Goal: Task Accomplishment & Management: Complete application form

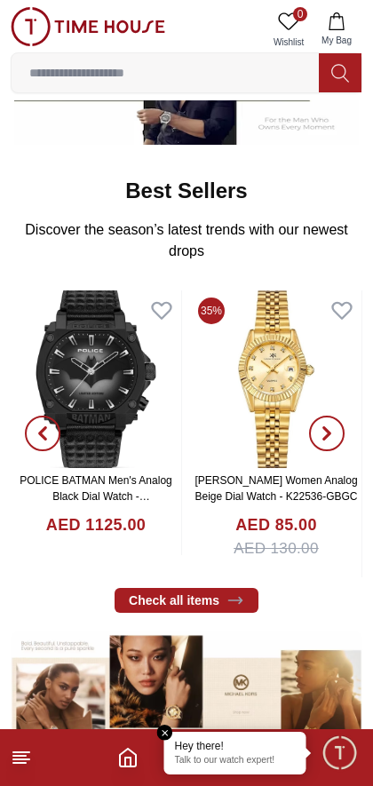
scroll to position [513, 0]
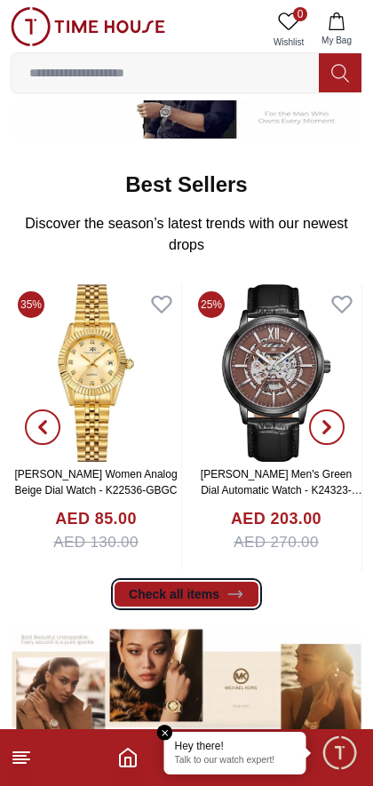
click at [146, 597] on link "Check all items" at bounding box center [187, 594] width 144 height 25
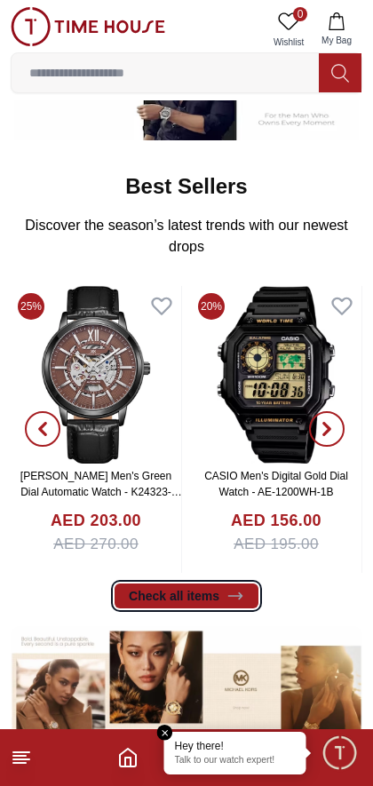
scroll to position [515, 0]
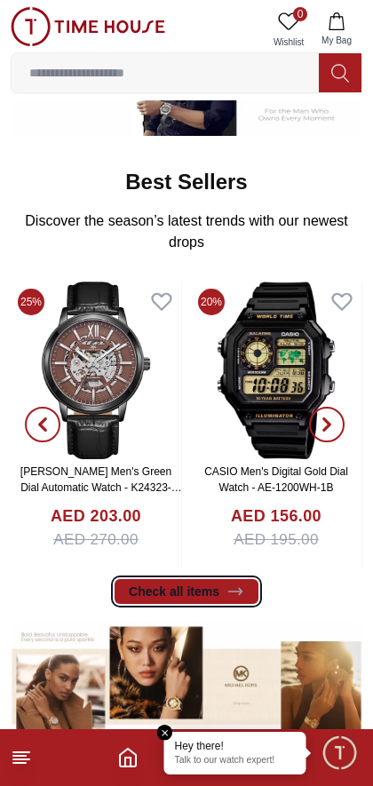
click at [218, 601] on link "Check all items" at bounding box center [187, 591] width 144 height 25
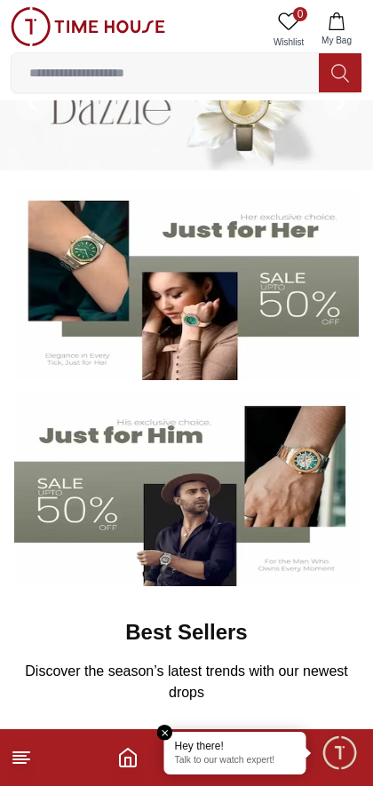
scroll to position [0, 0]
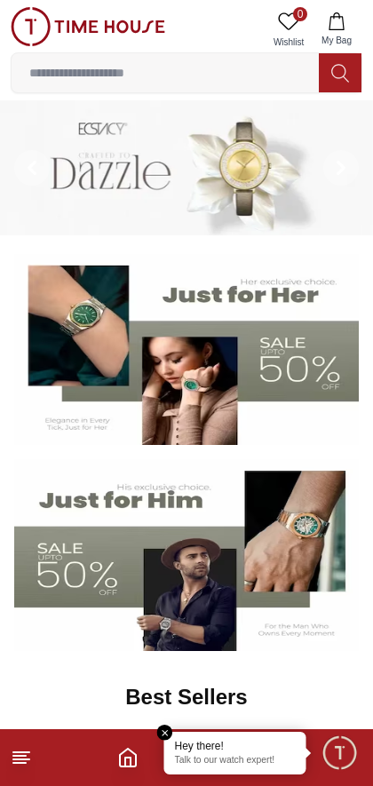
click at [166, 728] on em "Close tooltip" at bounding box center [165, 733] width 16 height 16
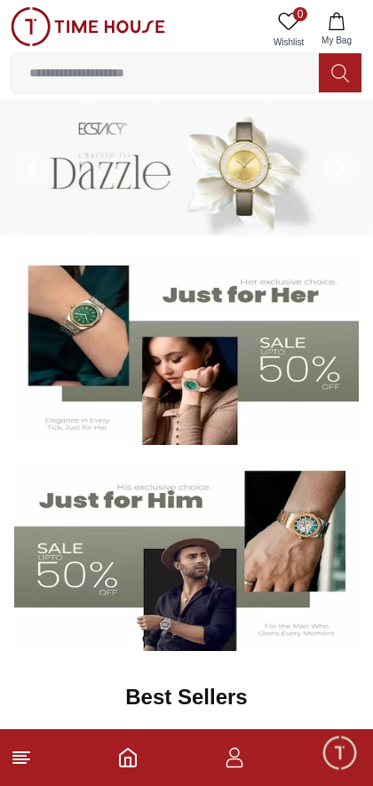
click at [242, 760] on icon "button" at bounding box center [234, 757] width 21 height 21
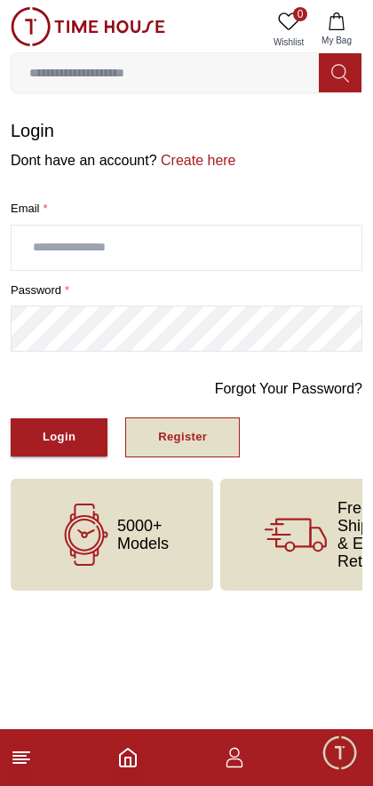
click at [216, 442] on button "Register" at bounding box center [182, 438] width 115 height 40
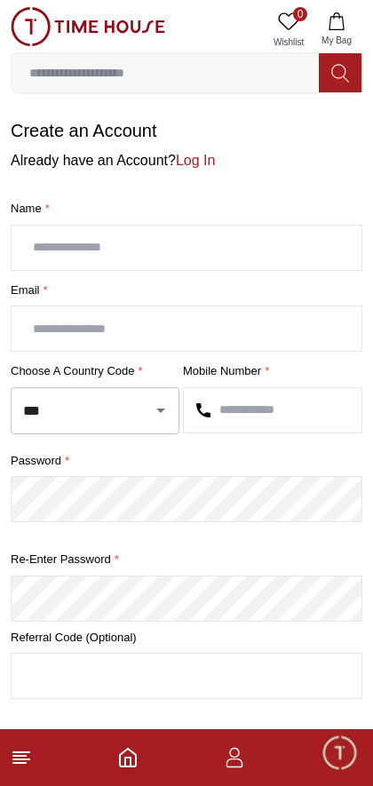
click at [266, 242] on input "text" at bounding box center [187, 248] width 350 height 44
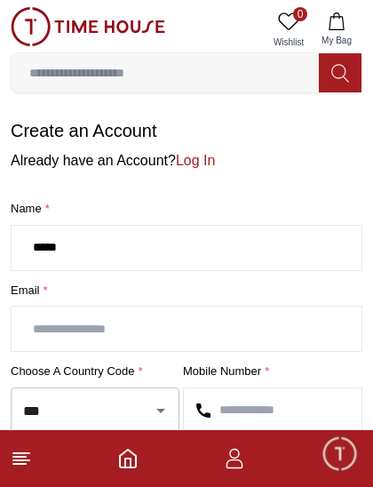
type input "*****"
click at [260, 327] on input "text" at bounding box center [187, 328] width 350 height 44
type input "**********"
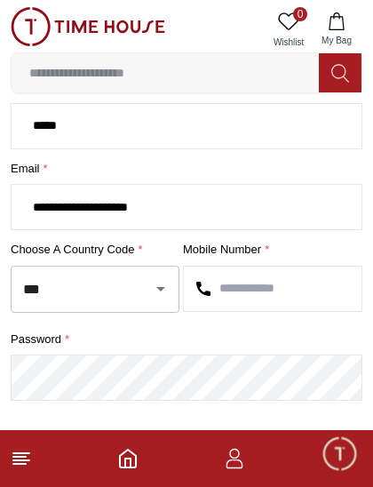
scroll to position [134, 0]
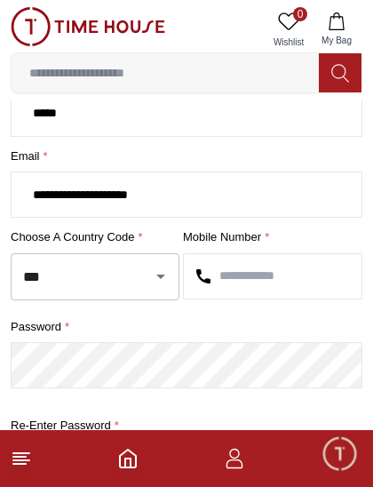
click at [291, 270] on input "text" at bounding box center [273, 276] width 178 height 44
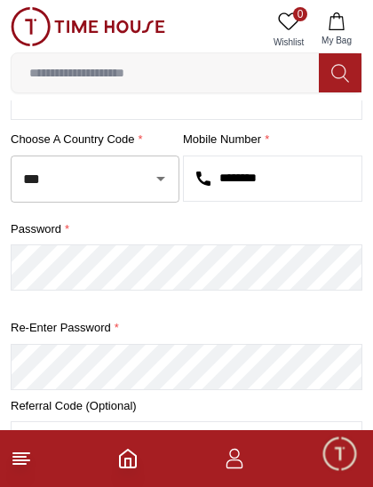
scroll to position [231, 0]
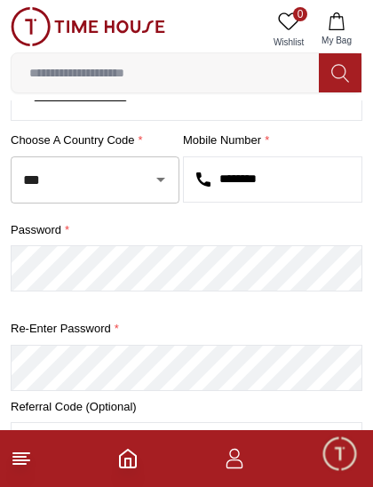
type input "********"
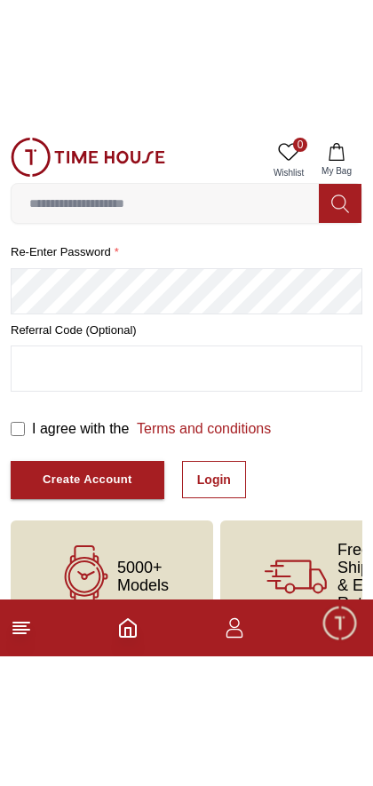
scroll to position [224, 0]
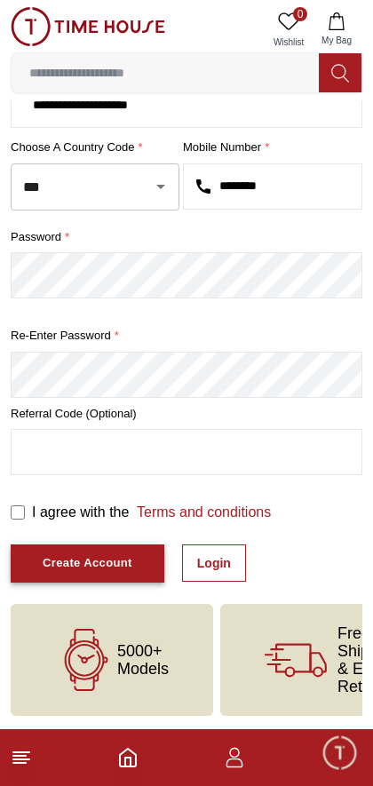
click at [63, 577] on button "Create Account" at bounding box center [88, 564] width 154 height 38
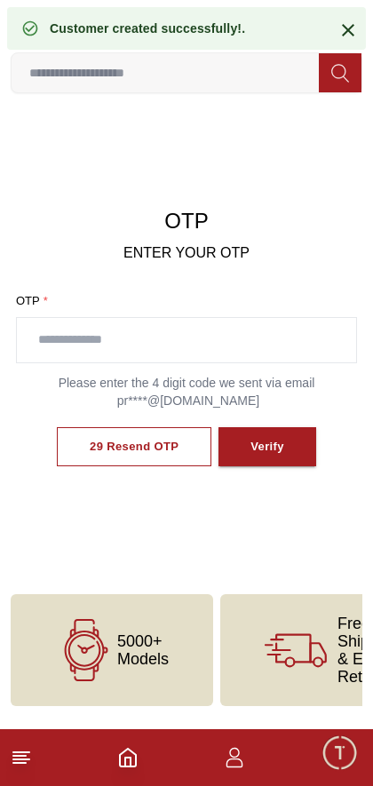
click at [74, 344] on input "text" at bounding box center [186, 340] width 339 height 44
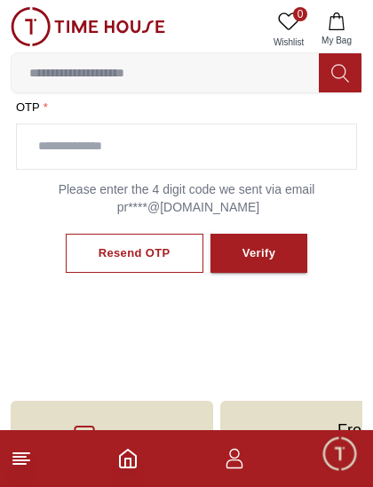
scroll to position [273, 0]
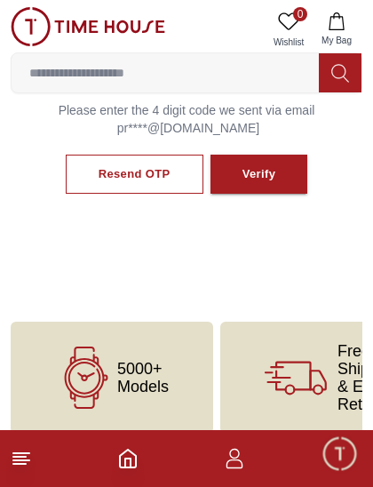
click at [80, 22] on img at bounding box center [88, 26] width 155 height 39
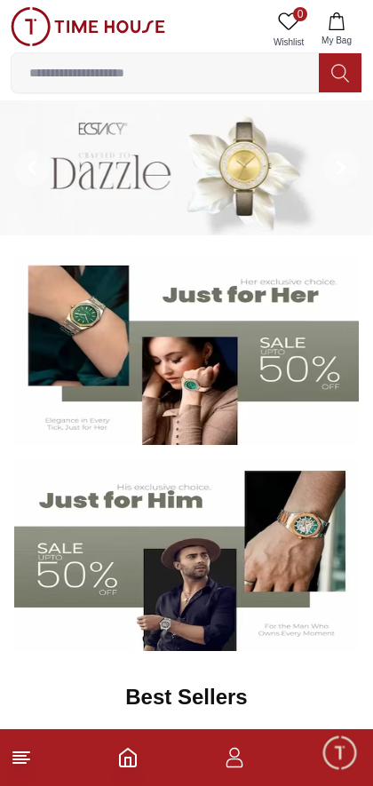
click at [227, 756] on icon "button" at bounding box center [234, 757] width 21 height 21
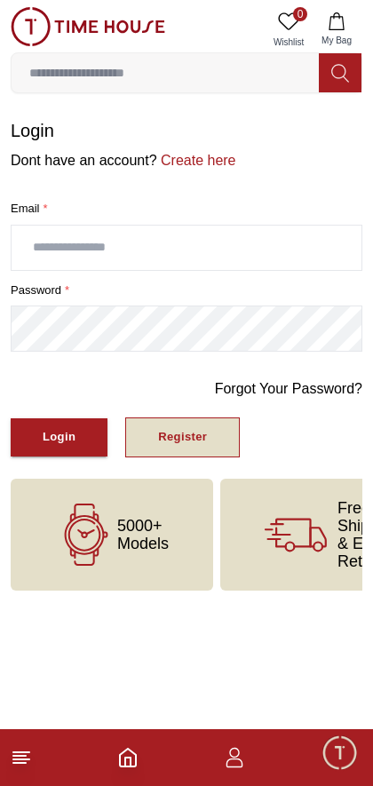
click at [139, 439] on button "Register" at bounding box center [182, 438] width 115 height 40
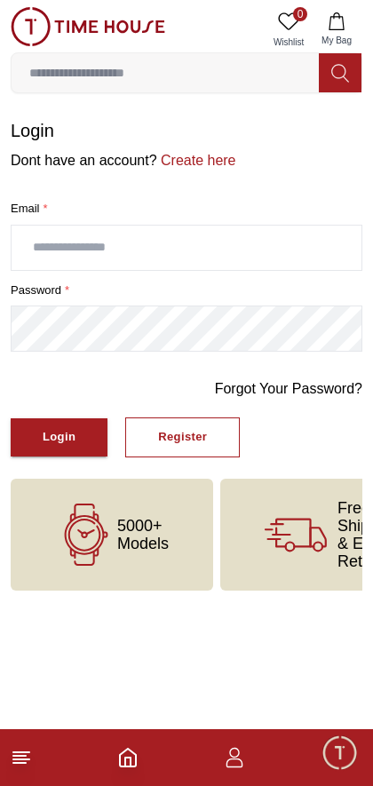
click at [267, 240] on input "text" at bounding box center [187, 248] width 350 height 44
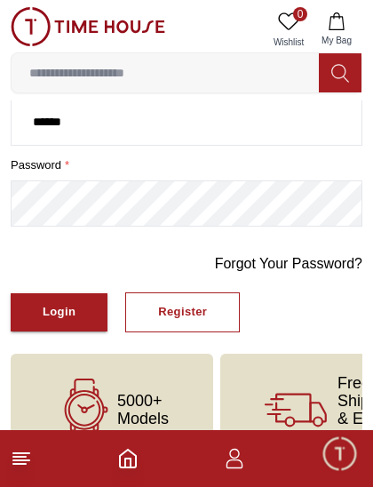
scroll to position [122, 0]
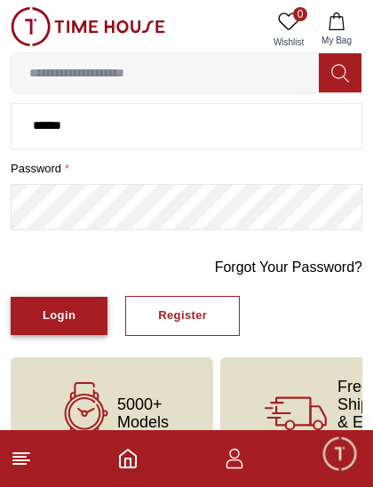
click at [59, 325] on div "Login" at bounding box center [59, 316] width 33 height 20
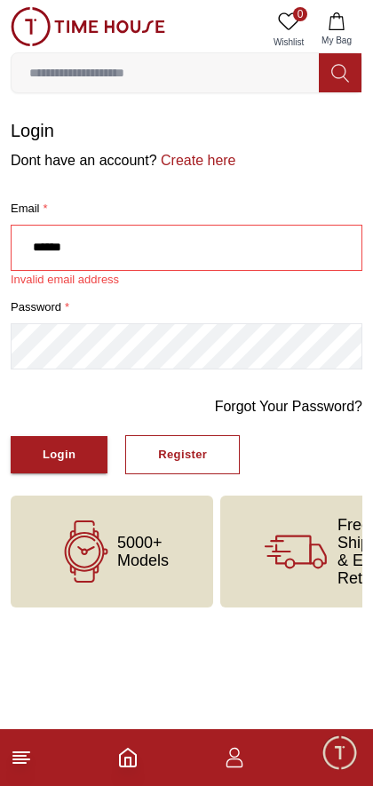
click at [281, 252] on input "******" at bounding box center [187, 248] width 350 height 44
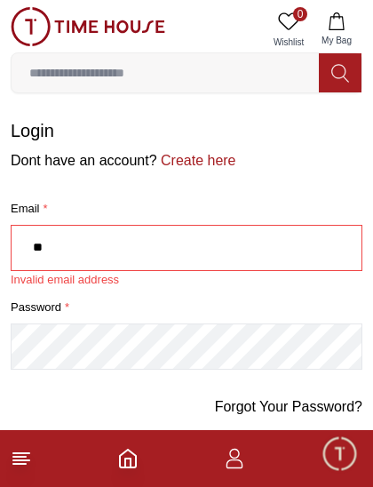
type input "*"
type input "*******"
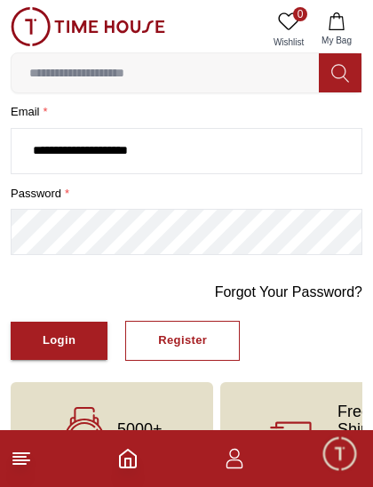
scroll to position [97, 0]
type input "**********"
click at [44, 345] on div "Login" at bounding box center [59, 340] width 33 height 20
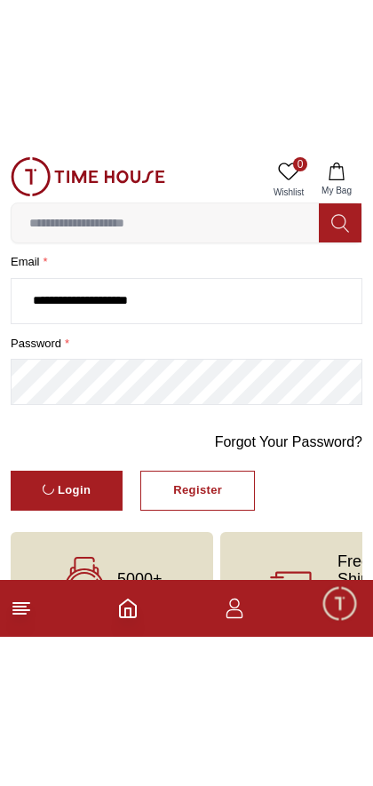
scroll to position [0, 0]
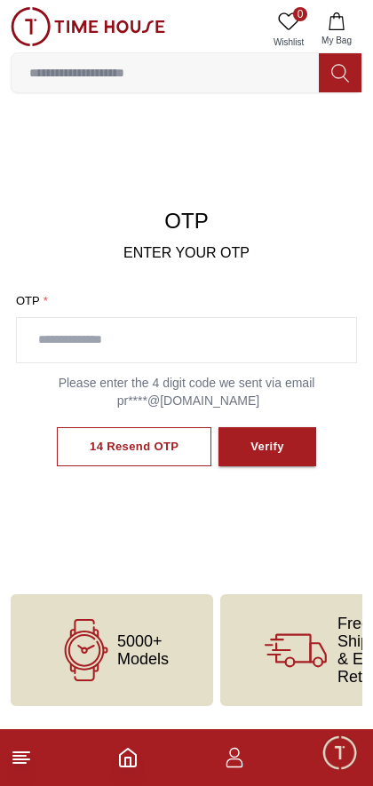
click at [102, 753] on footer at bounding box center [186, 757] width 373 height 57
click at [120, 760] on icon "Home" at bounding box center [128, 758] width 16 height 18
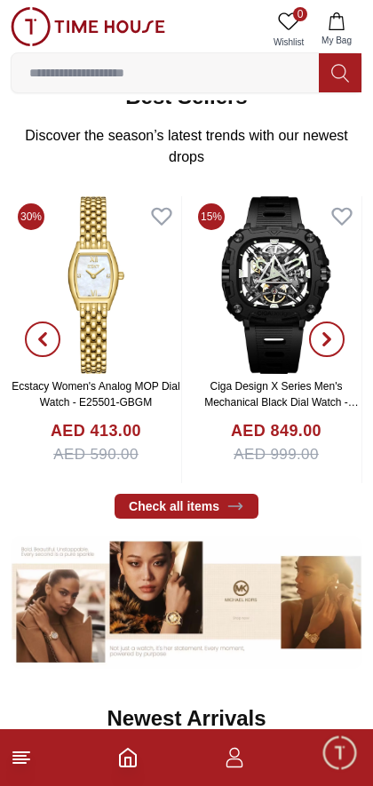
scroll to position [611, 0]
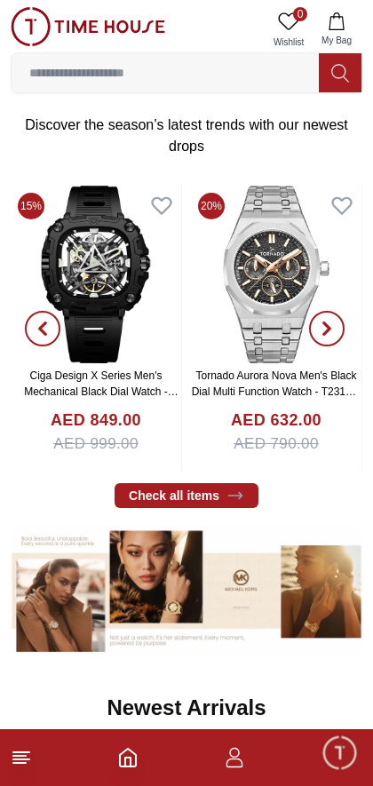
click at [343, 755] on span "Minimize live chat window" at bounding box center [340, 753] width 52 height 52
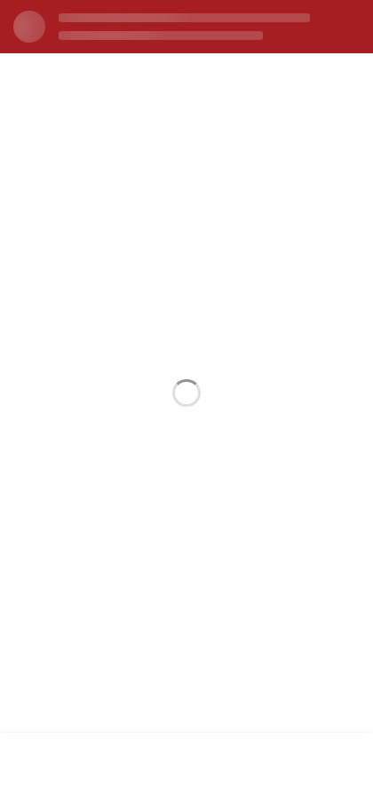
scroll to position [0, 0]
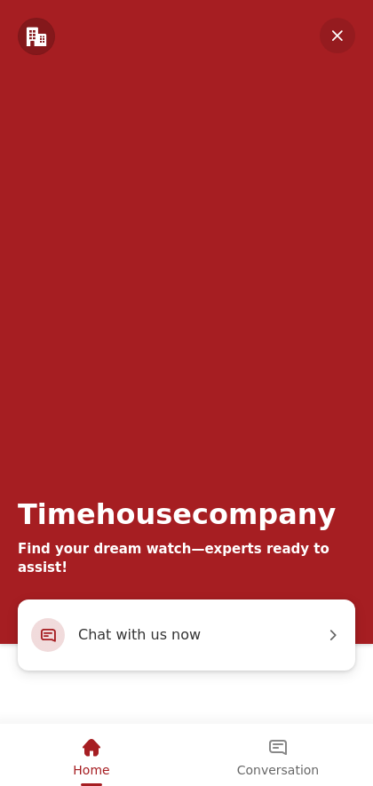
click at [328, 41] on em "Minimize" at bounding box center [338, 36] width 36 height 36
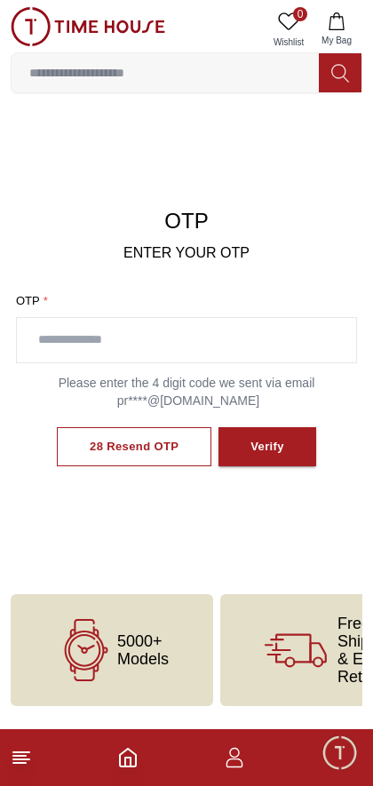
click at [226, 753] on icon "button" at bounding box center [234, 757] width 21 height 21
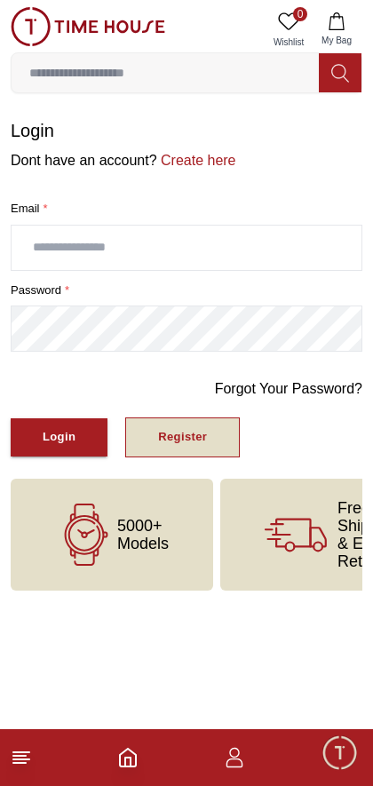
click at [190, 433] on div "Register" at bounding box center [182, 437] width 49 height 20
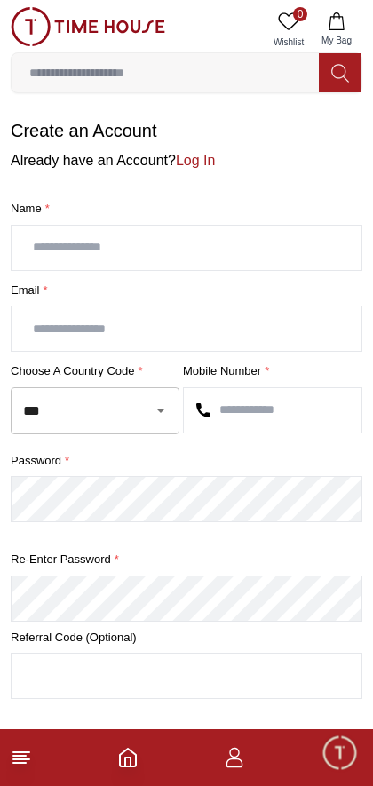
click at [268, 241] on input "text" at bounding box center [187, 248] width 350 height 44
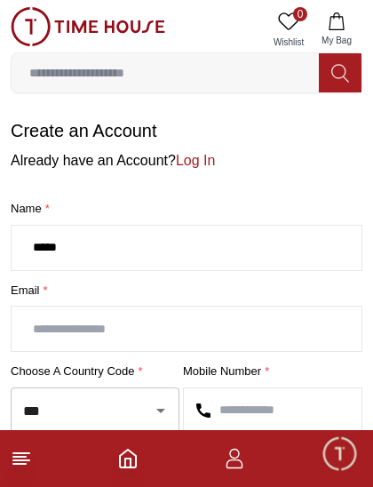
type input "*****"
click at [236, 335] on input "text" at bounding box center [187, 328] width 350 height 44
type input "*"
type input "**********"
click at [288, 407] on input "text" at bounding box center [273, 410] width 178 height 44
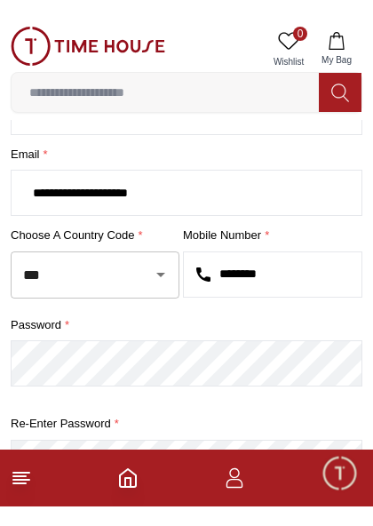
scroll to position [158, 0]
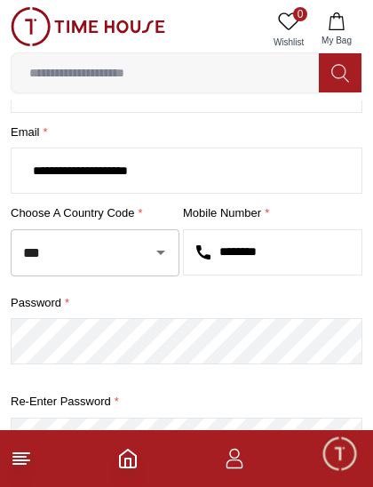
type input "********"
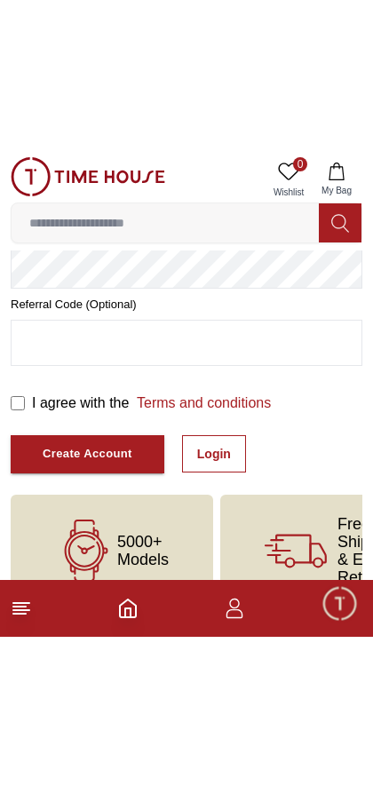
scroll to position [224, 0]
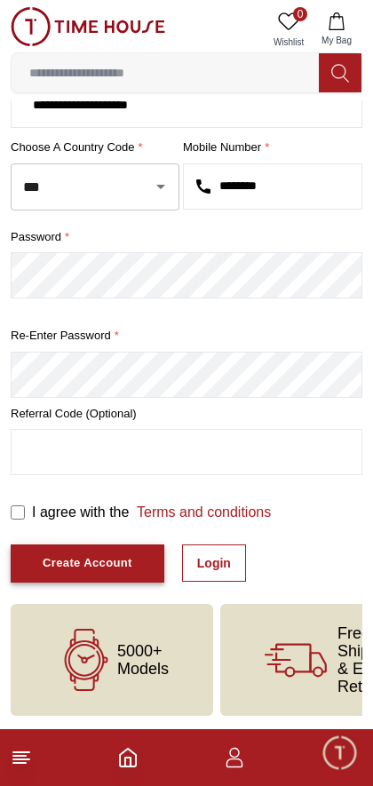
click at [65, 567] on div "Create Account" at bounding box center [88, 563] width 90 height 20
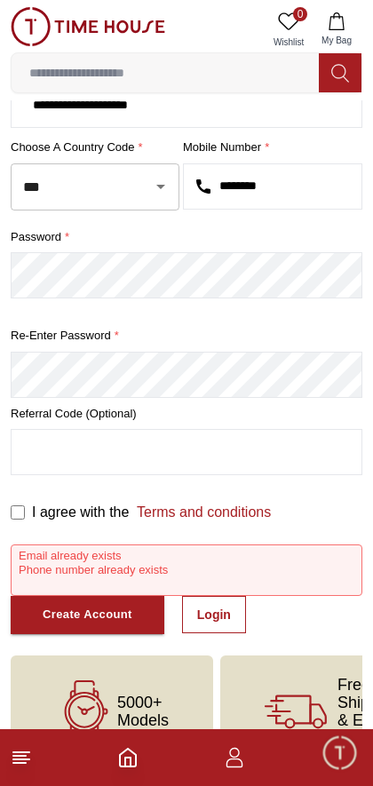
click at [332, 757] on span "Minimize live chat window" at bounding box center [340, 753] width 52 height 52
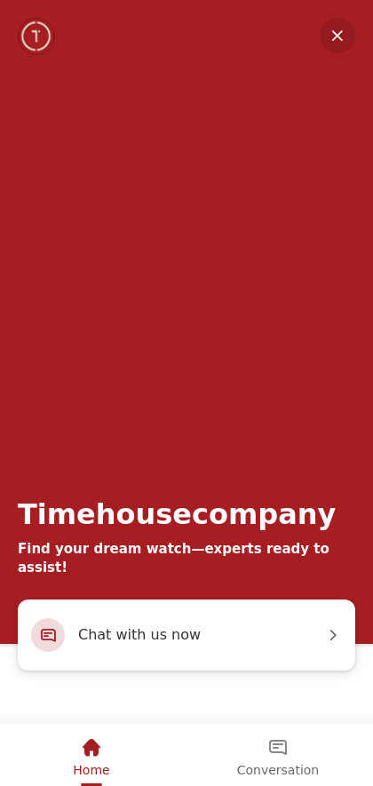
click at [342, 38] on em "Minimize" at bounding box center [338, 36] width 36 height 36
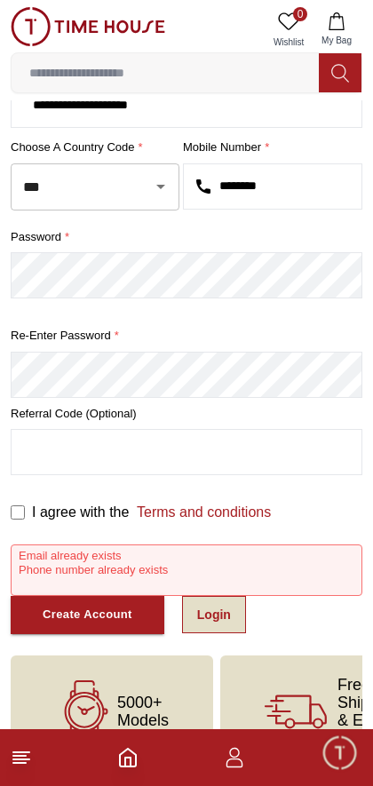
click at [205, 615] on link "Login" at bounding box center [214, 614] width 64 height 37
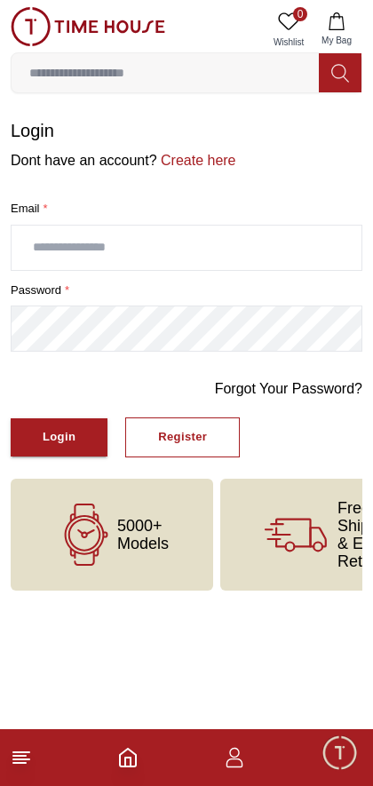
click at [236, 246] on input "text" at bounding box center [187, 248] width 350 height 44
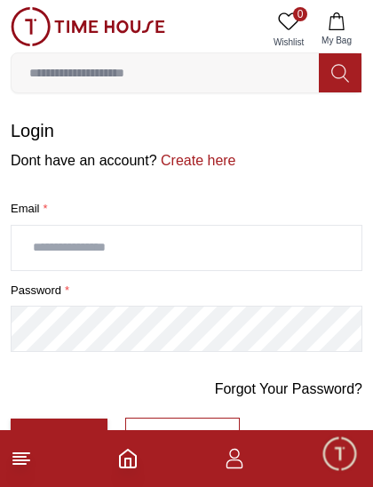
type input "**********"
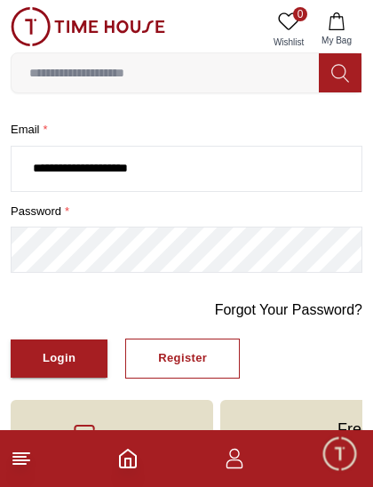
scroll to position [79, 0]
click at [48, 369] on button "Login" at bounding box center [59, 358] width 97 height 38
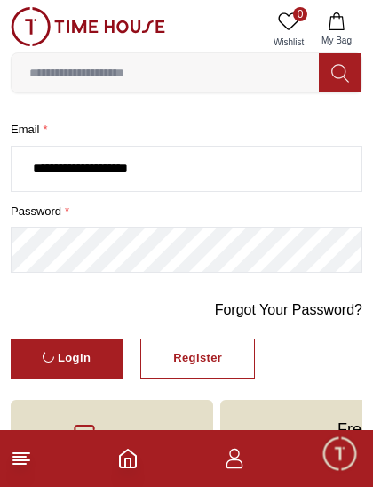
scroll to position [0, 0]
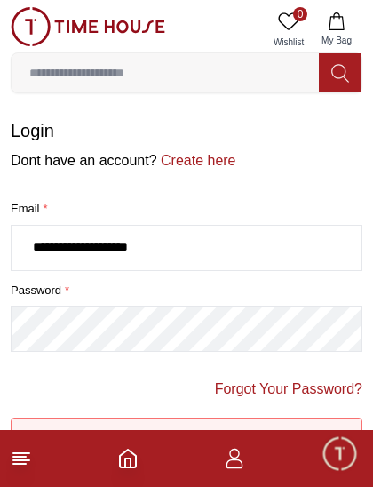
click at [303, 382] on link "Forgot Your Password?" at bounding box center [288, 388] width 147 height 21
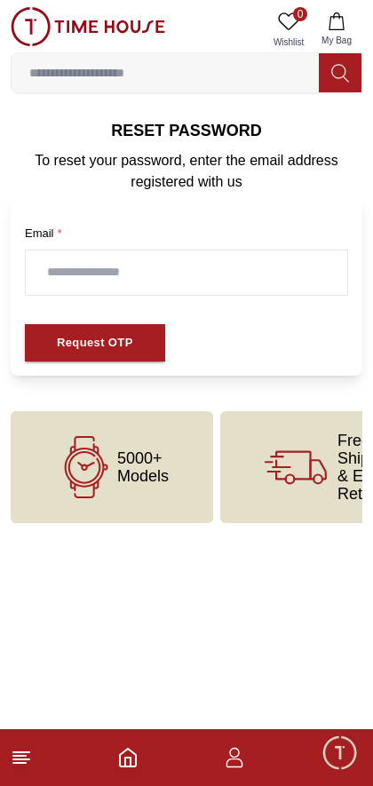
click at [286, 275] on input "text" at bounding box center [187, 273] width 322 height 44
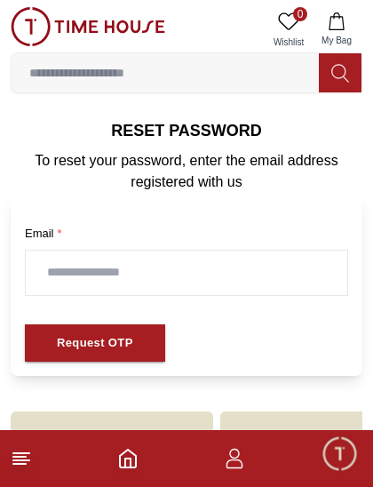
click at [84, 268] on input "text" at bounding box center [187, 273] width 322 height 44
type input "*"
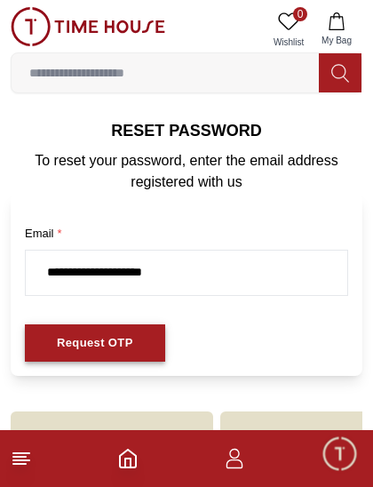
type input "**********"
click at [132, 353] on button "Request OTP" at bounding box center [95, 343] width 140 height 38
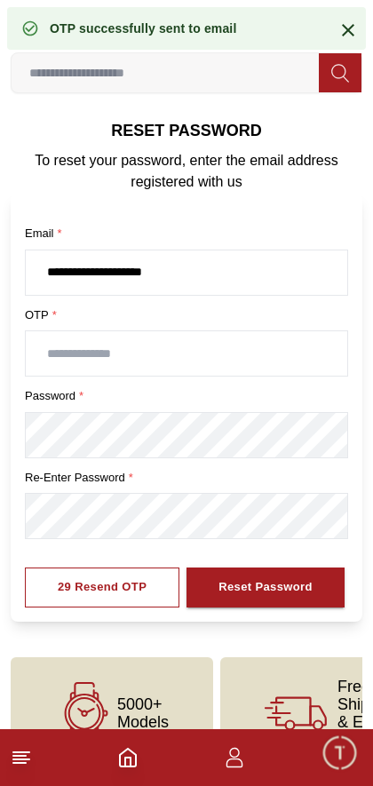
click at [74, 358] on input "text" at bounding box center [187, 353] width 322 height 44
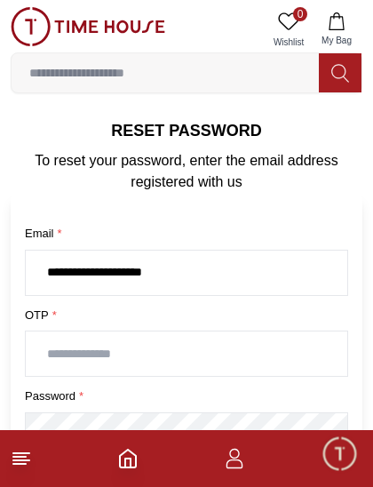
click at [202, 359] on input "text" at bounding box center [187, 353] width 322 height 44
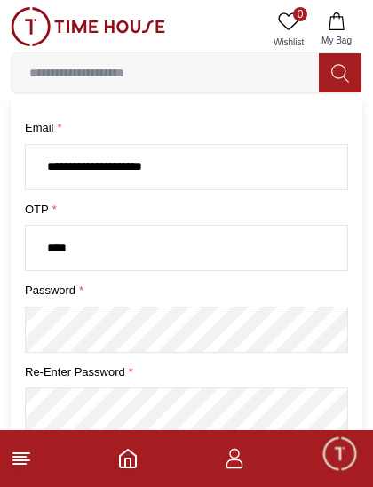
scroll to position [128, 0]
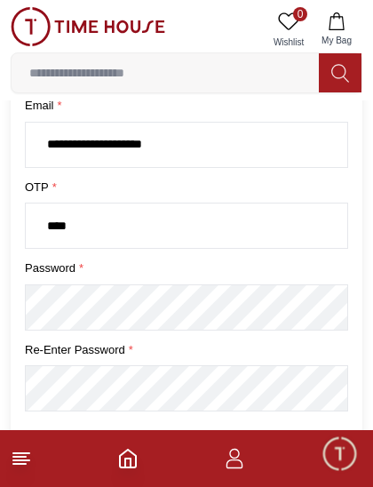
type input "****"
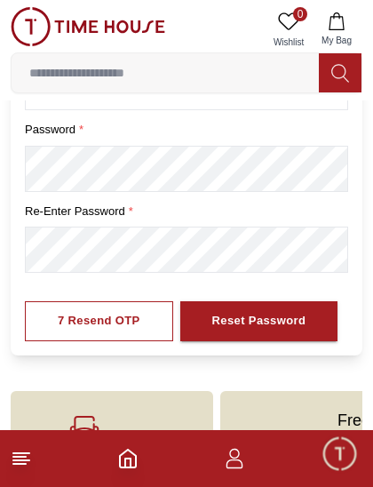
scroll to position [266, 0]
click at [268, 329] on div "Reset Password" at bounding box center [259, 321] width 94 height 20
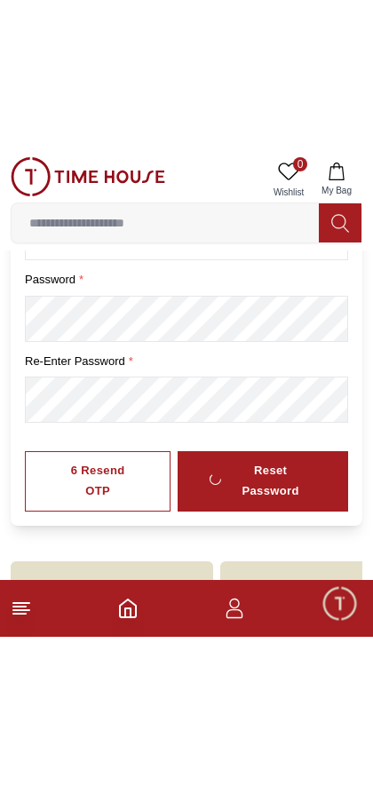
scroll to position [53, 0]
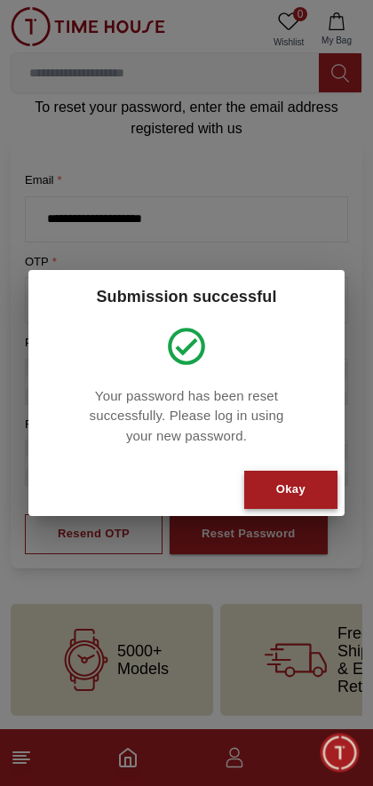
click at [310, 501] on button "Okay" at bounding box center [290, 490] width 93 height 38
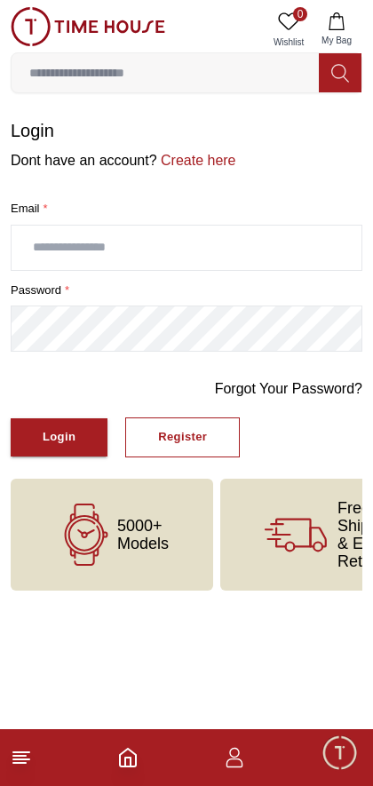
click at [243, 246] on input "text" at bounding box center [187, 248] width 350 height 44
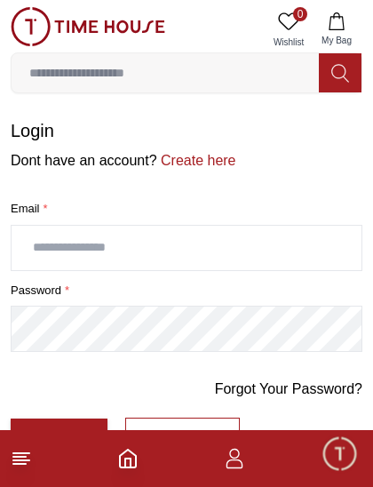
click at [254, 266] on input "text" at bounding box center [187, 248] width 350 height 44
type input "**********"
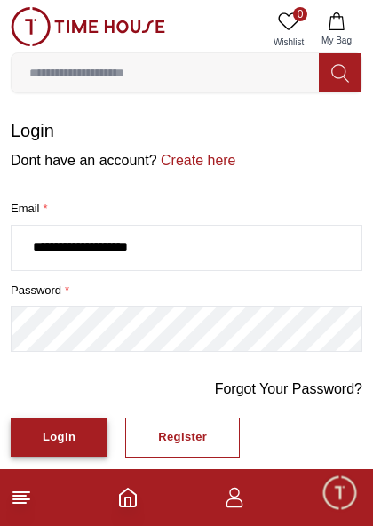
click at [57, 438] on div "Login" at bounding box center [59, 437] width 33 height 20
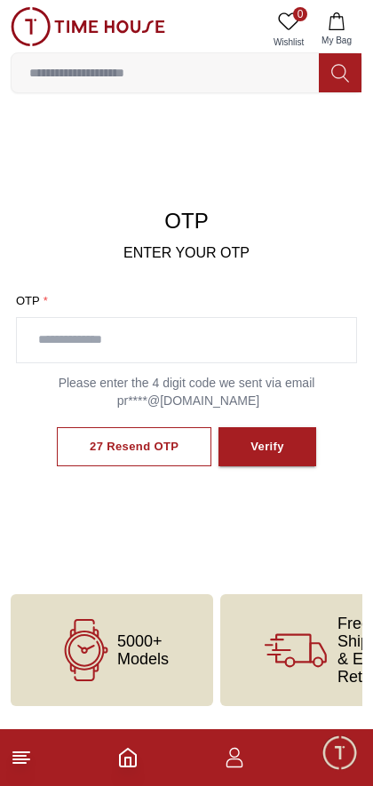
click at [310, 344] on input "text" at bounding box center [186, 340] width 339 height 44
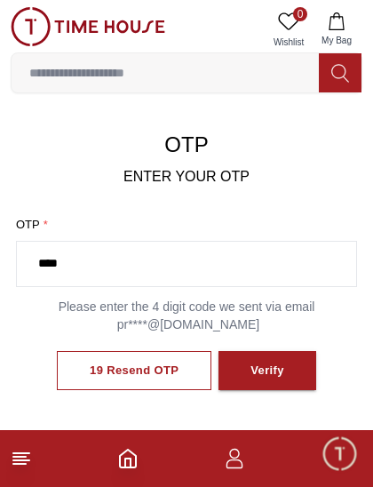
scroll to position [76, 0]
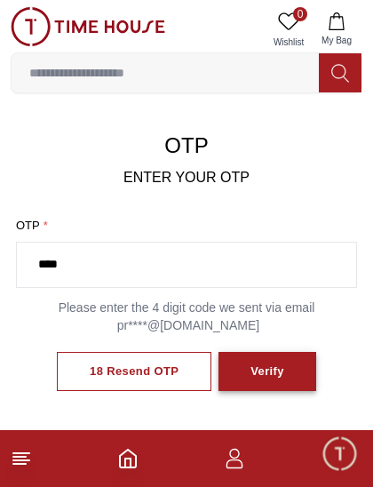
click at [237, 365] on button "Verify" at bounding box center [268, 372] width 98 height 40
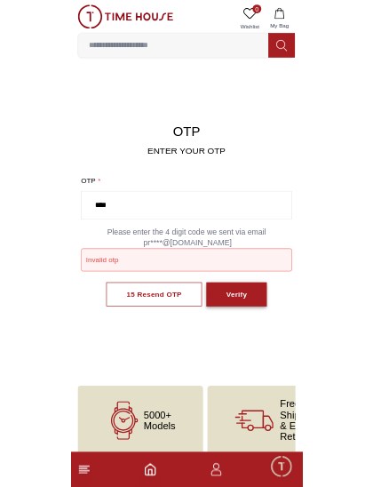
scroll to position [11, 0]
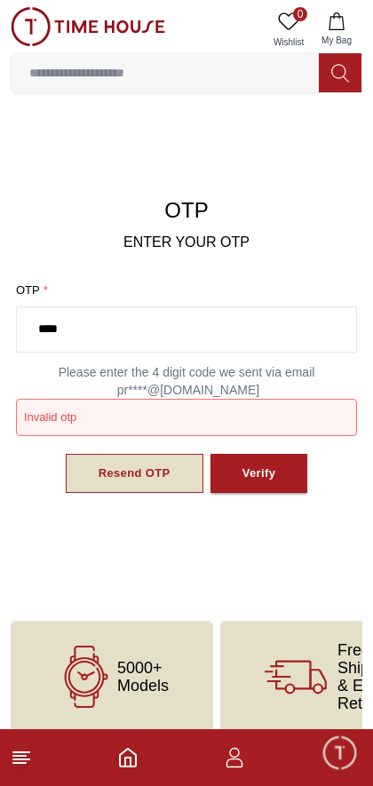
click at [113, 473] on button "Resend OTP" at bounding box center [135, 474] width 138 height 40
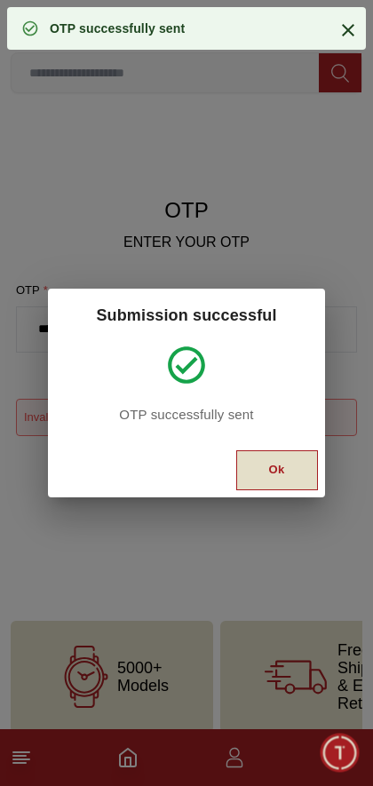
click at [251, 476] on button "Ok" at bounding box center [277, 470] width 82 height 40
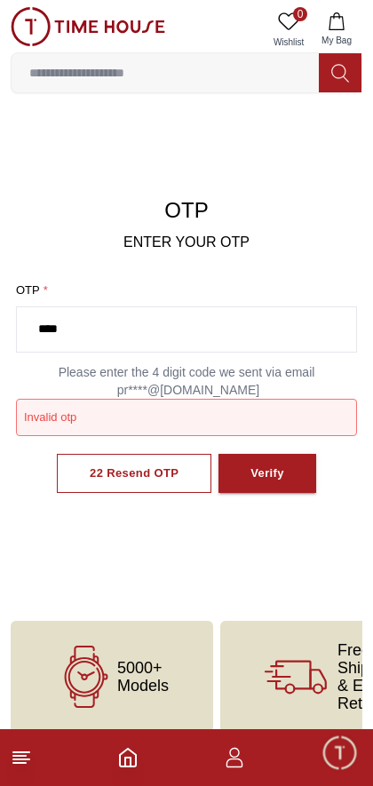
click at [185, 323] on input "****" at bounding box center [186, 329] width 339 height 44
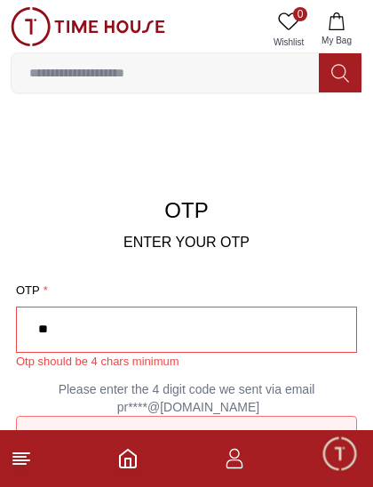
type input "*"
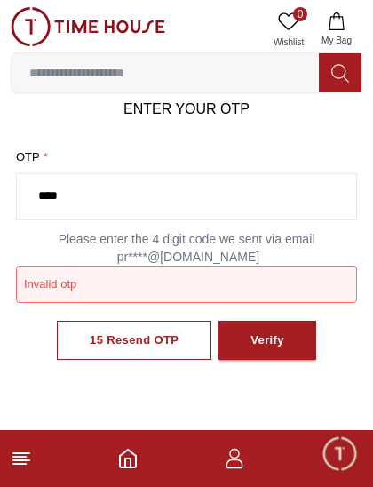
scroll to position [155, 0]
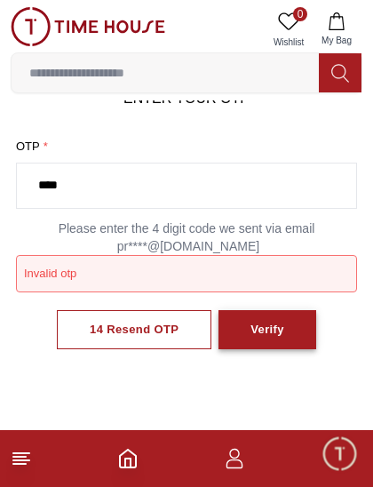
type input "****"
click at [278, 320] on div "Verify" at bounding box center [268, 330] width 34 height 20
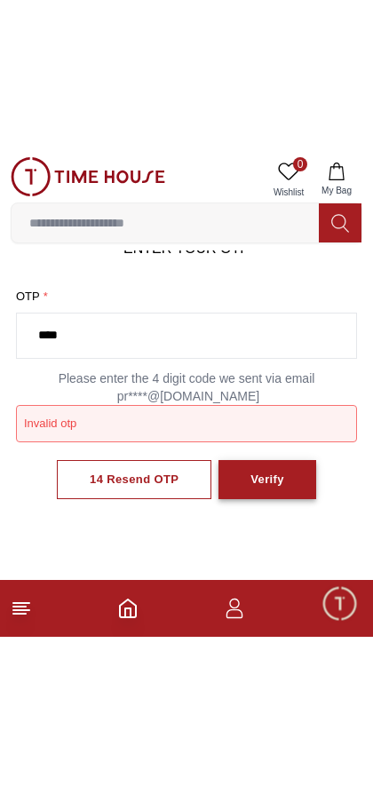
scroll to position [0, 0]
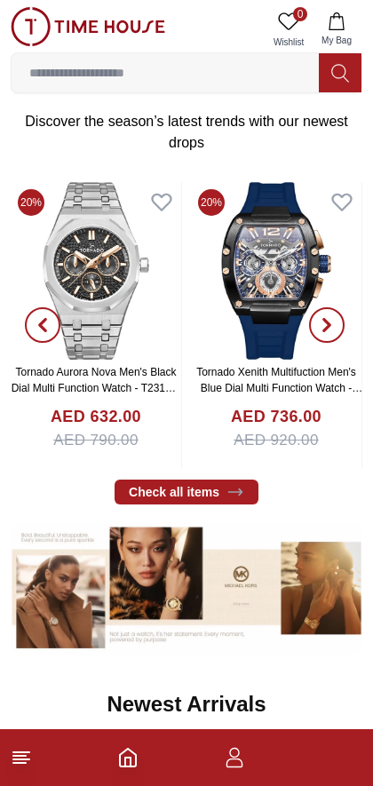
scroll to position [616, 0]
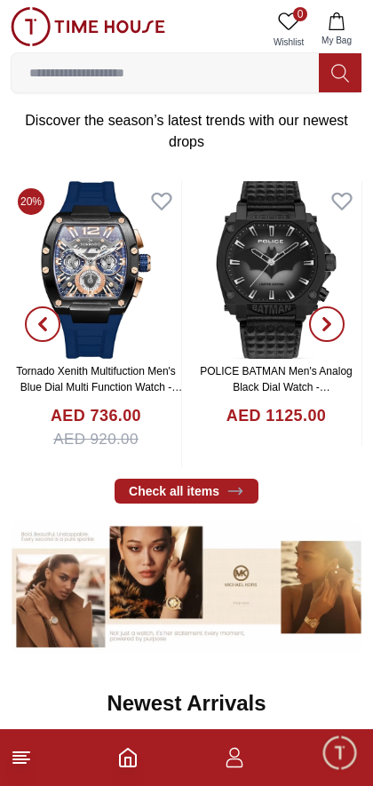
click at [237, 762] on icon "button" at bounding box center [234, 757] width 21 height 21
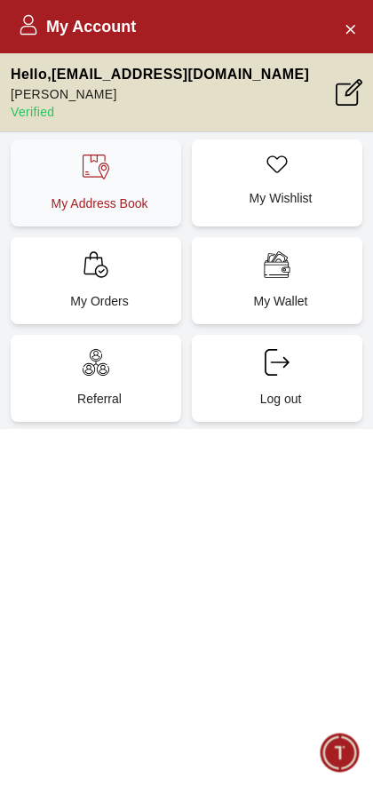
click at [138, 200] on p "My Address Book" at bounding box center [99, 204] width 149 height 18
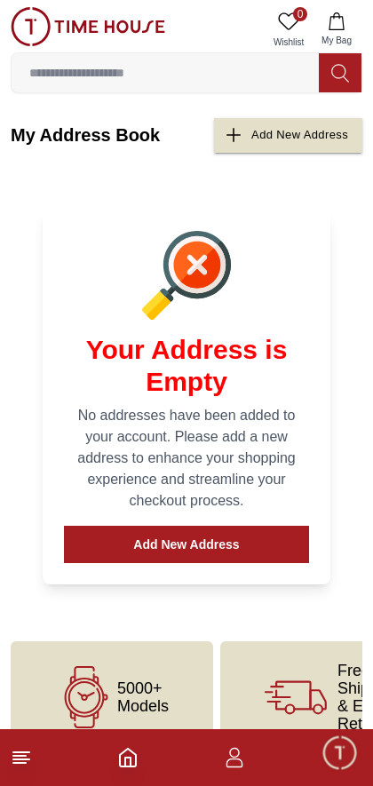
scroll to position [16, 0]
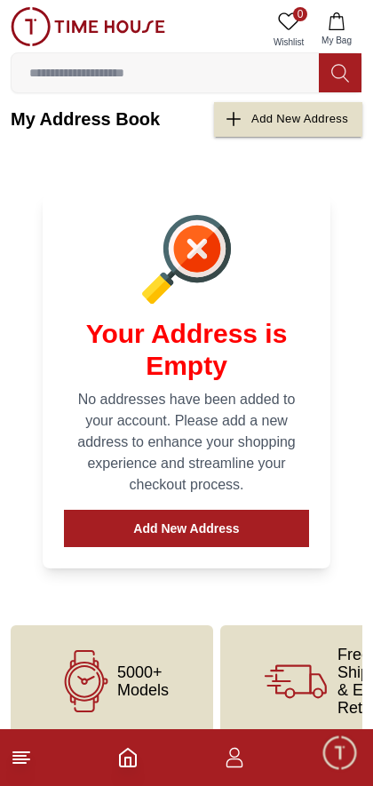
click at [120, 760] on icon "Home" at bounding box center [128, 758] width 16 height 18
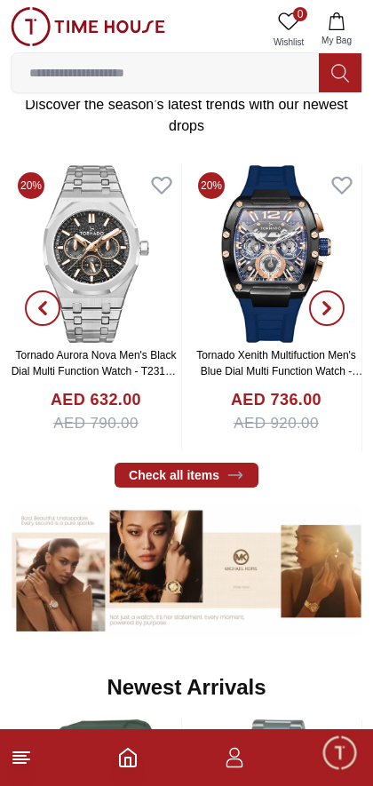
scroll to position [631, 0]
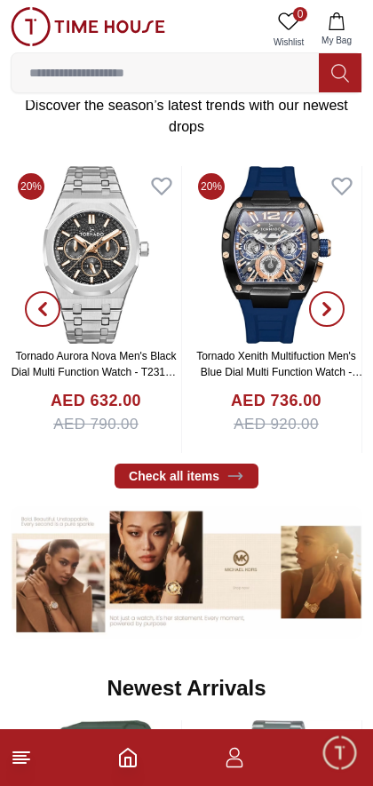
click at [346, 36] on span "My Bag" at bounding box center [336, 40] width 44 height 13
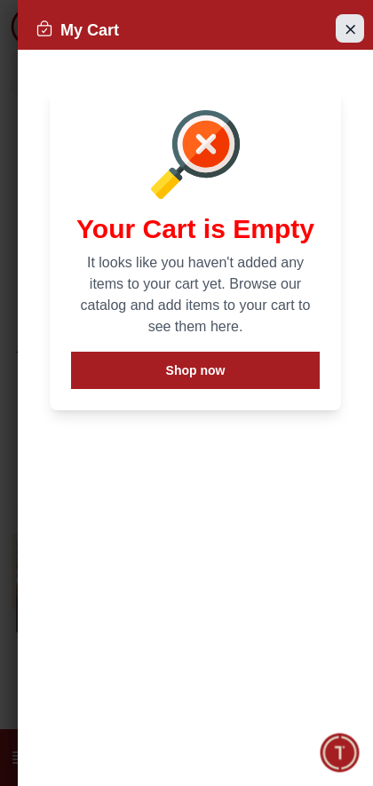
click at [362, 20] on button "Close Account" at bounding box center [350, 28] width 28 height 28
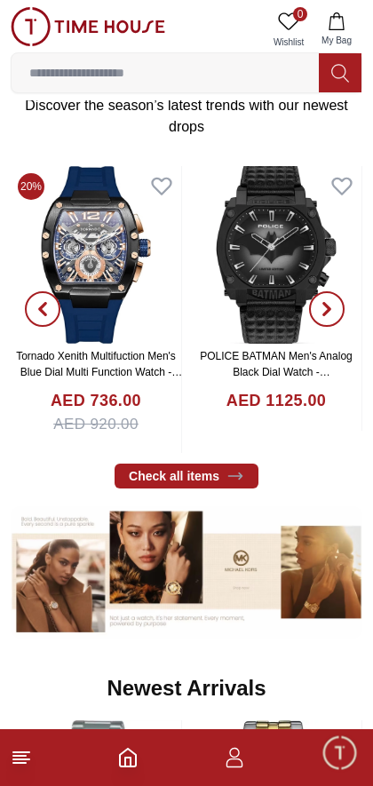
click at [233, 763] on icon "button" at bounding box center [234, 757] width 21 height 21
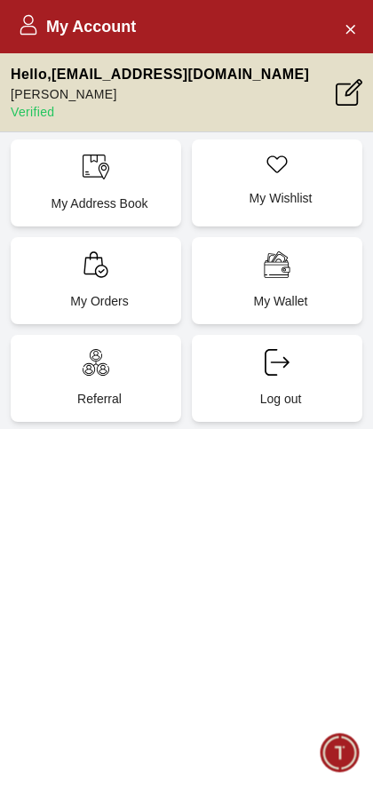
click at [336, 39] on div "My Account" at bounding box center [186, 26] width 373 height 53
click at [342, 40] on button "Close Account" at bounding box center [350, 28] width 28 height 28
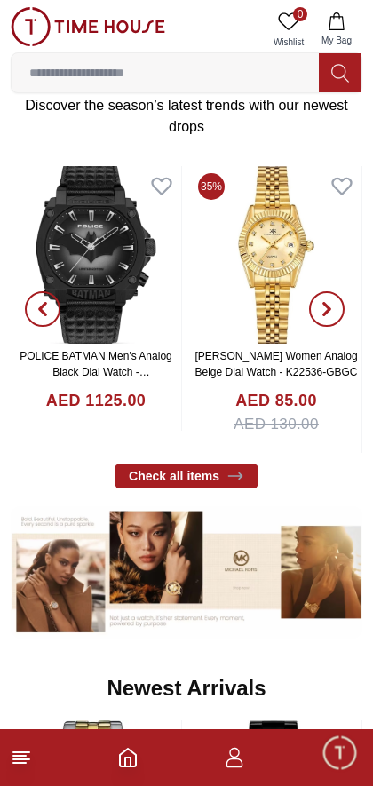
click at [31, 759] on icon at bounding box center [21, 757] width 21 height 21
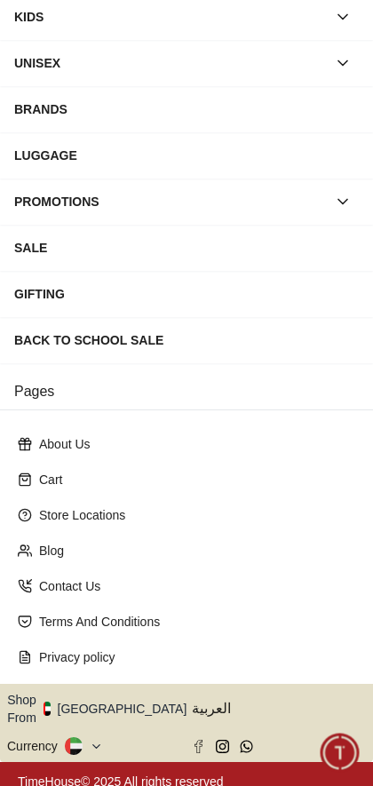
scroll to position [165, 0]
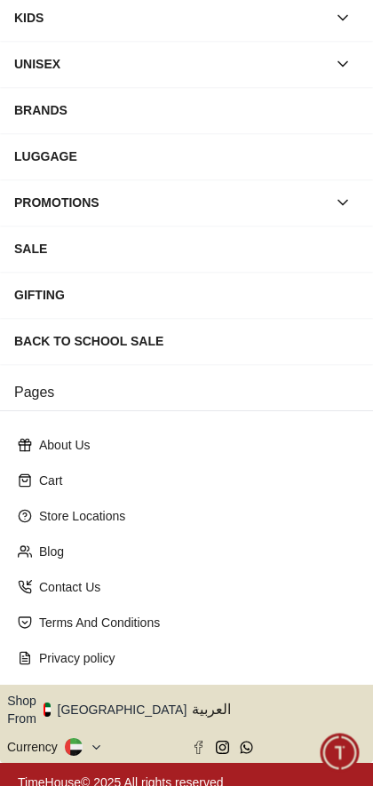
click at [106, 704] on button "Shop From UAE" at bounding box center [103, 710] width 193 height 36
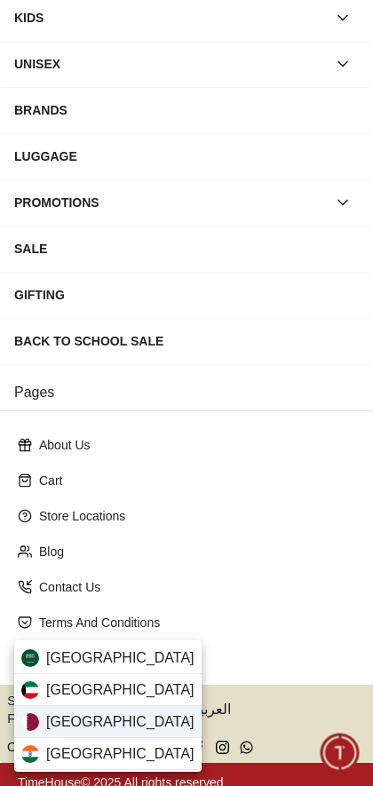
click at [54, 720] on span "Qatar" at bounding box center [120, 722] width 148 height 21
